Goal: Contribute content: Contribute content

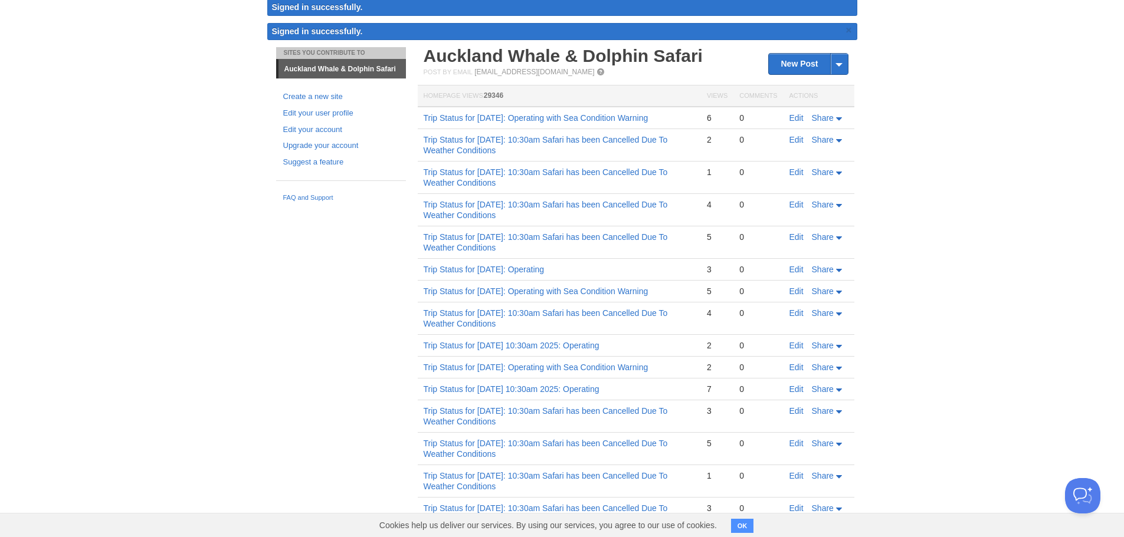
scroll to position [59, 0]
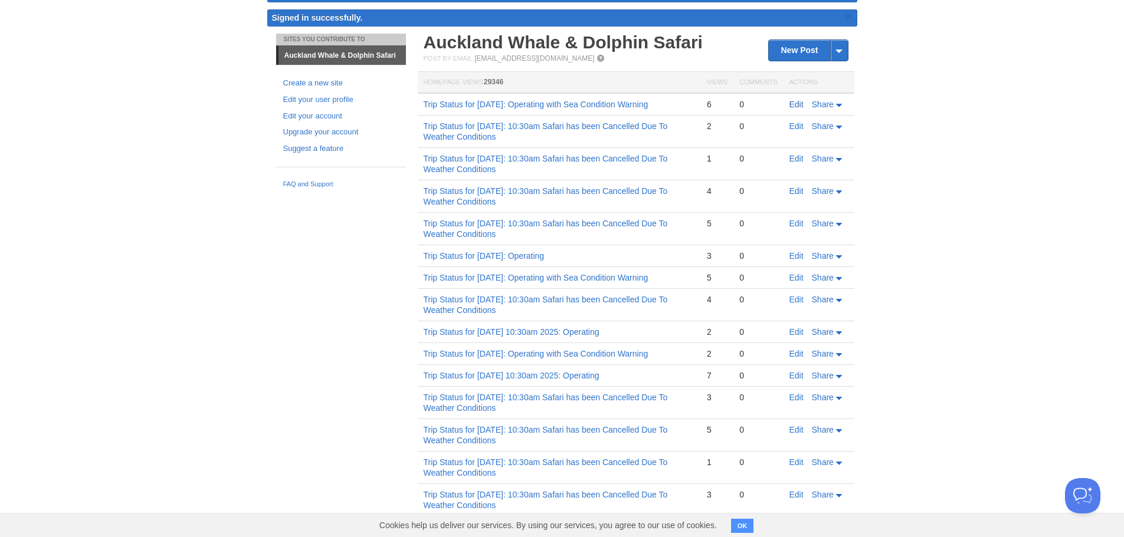
click at [793, 106] on link "Edit" at bounding box center [796, 104] width 14 height 9
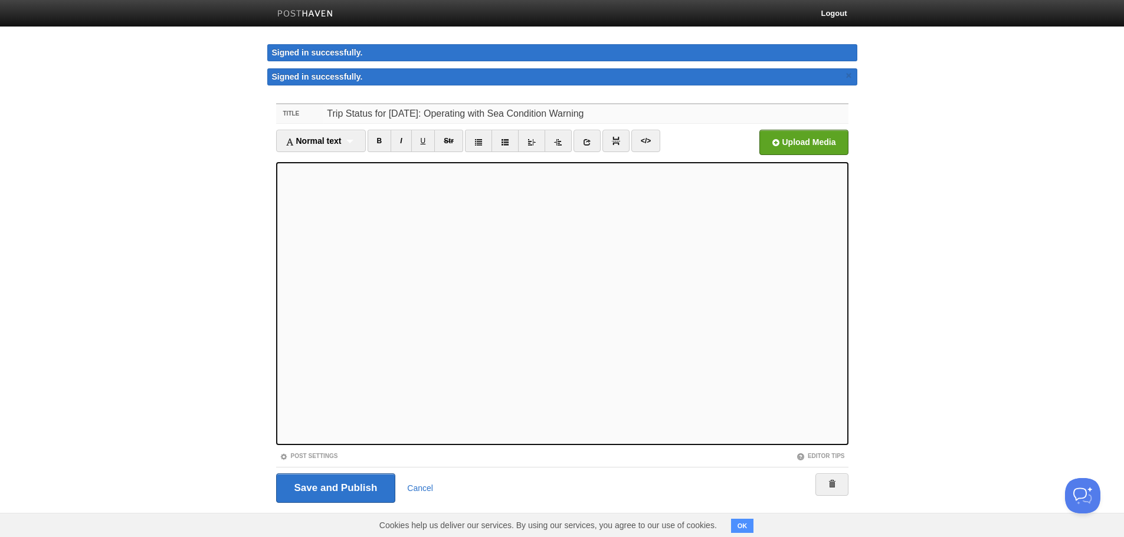
click at [721, 118] on input "Trip Status for [DATE]: Operating with Sea Condition Warning" at bounding box center [585, 113] width 524 height 19
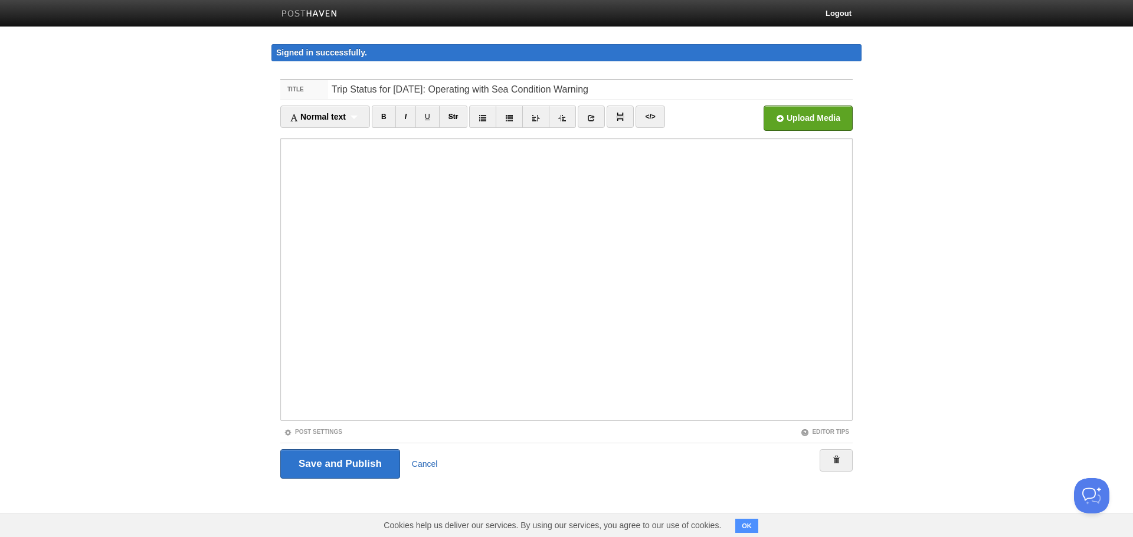
click at [425, 462] on link "Cancel" at bounding box center [425, 464] width 26 height 9
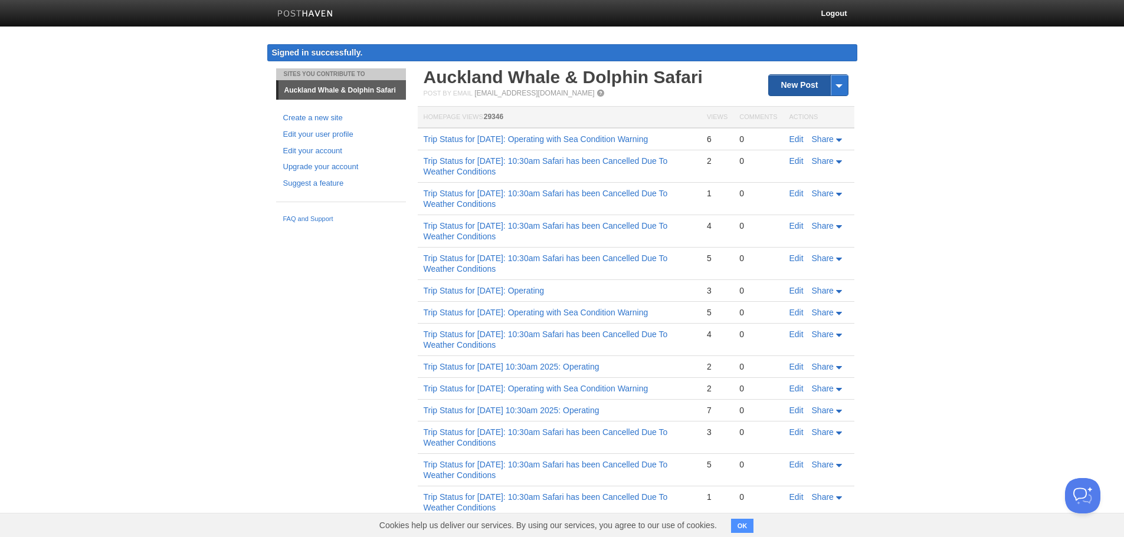
click at [806, 86] on link "New Post" at bounding box center [808, 85] width 78 height 21
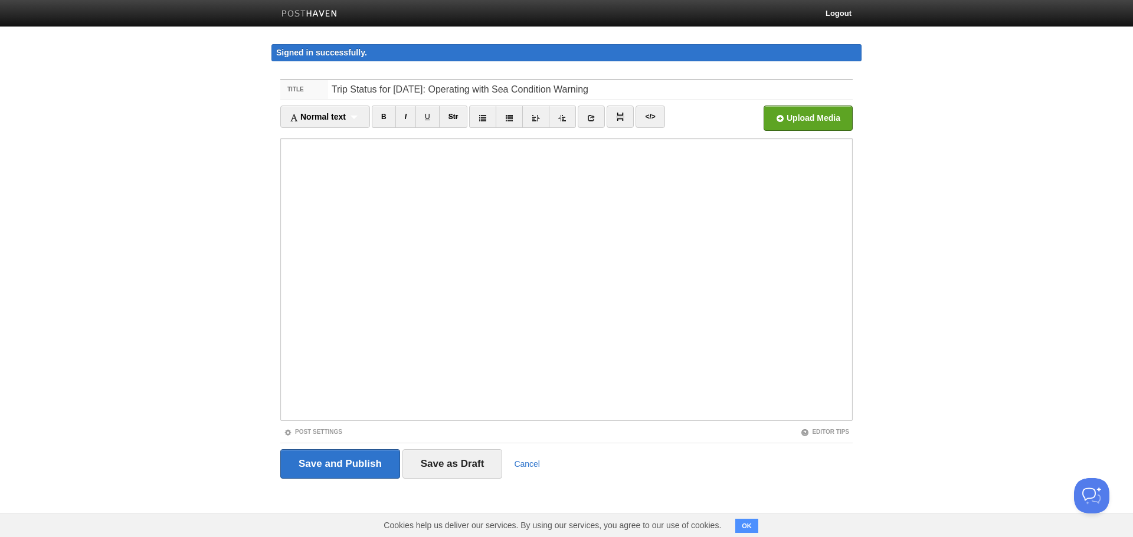
drag, startPoint x: 444, startPoint y: 88, endPoint x: 395, endPoint y: 88, distance: 49.0
click at [395, 88] on input "Trip Status for [DATE]: Operating with Sea Condition Warning" at bounding box center [590, 89] width 524 height 19
type input "Trip Status for [DATE]: Operating with Sea Condition Warning"
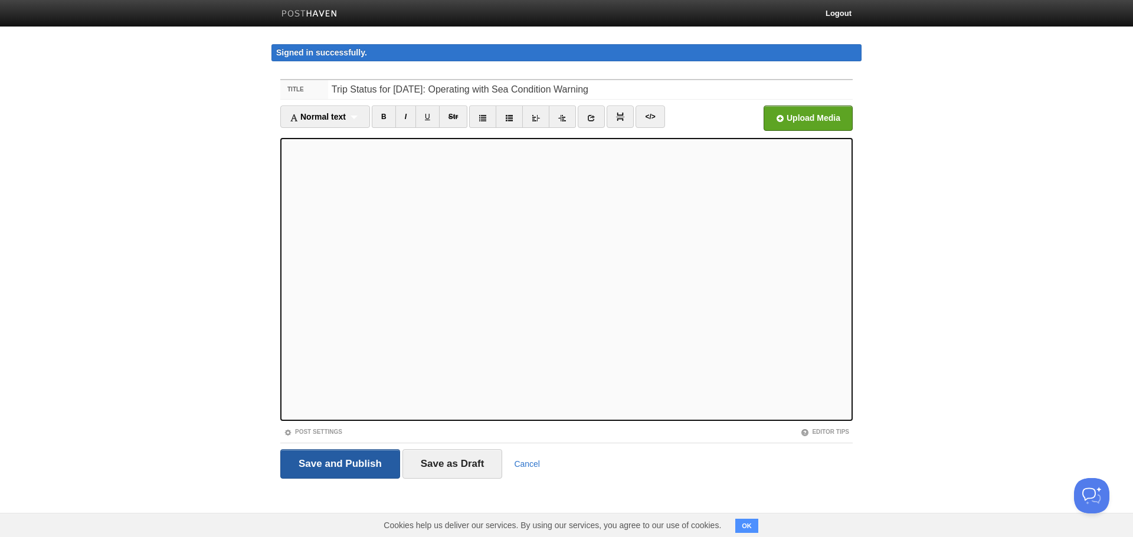
click at [343, 462] on input "Save and Publish" at bounding box center [340, 464] width 120 height 29
